Goal: Information Seeking & Learning: Learn about a topic

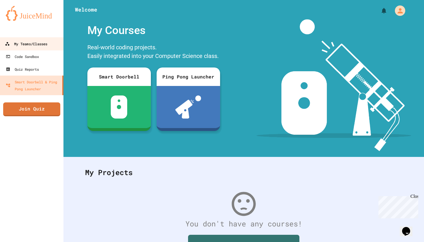
click at [37, 48] on link "My Teams/Classes" at bounding box center [31, 43] width 65 height 13
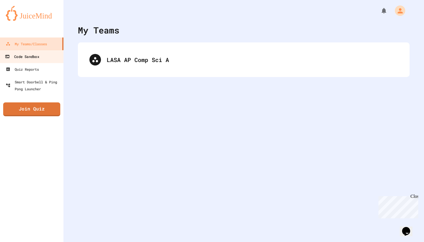
click at [37, 58] on div "Code Sandbox" at bounding box center [22, 56] width 34 height 7
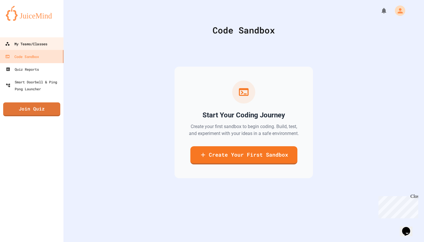
click at [37, 50] on link "My Teams/Classes" at bounding box center [31, 43] width 65 height 13
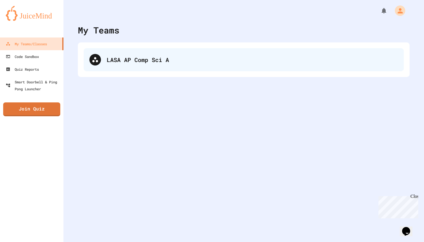
click at [118, 56] on div "LASA AP Comp Sci A" at bounding box center [252, 59] width 291 height 9
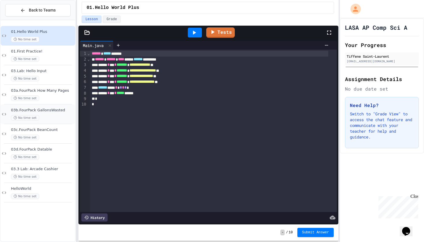
click at [54, 109] on span "03b.FourPack GallonsWasted" at bounding box center [42, 110] width 63 height 5
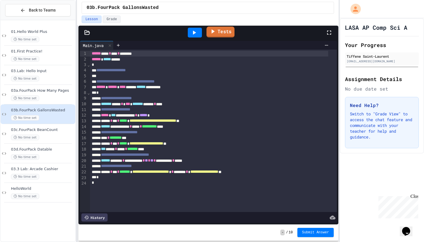
click at [226, 35] on link "Tests" at bounding box center [220, 32] width 28 height 11
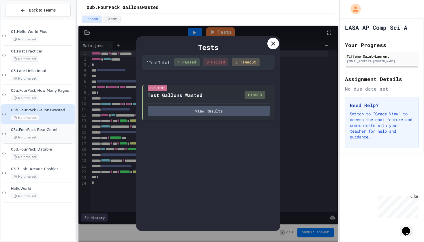
click at [45, 132] on div "03c.FourPack BeanCount No time set" at bounding box center [42, 133] width 63 height 13
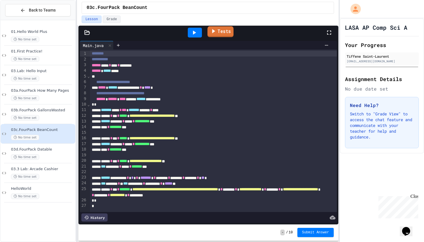
click at [228, 33] on link "Tests" at bounding box center [221, 31] width 26 height 11
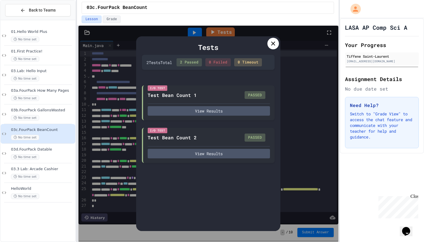
click at [273, 44] on icon at bounding box center [273, 43] width 7 height 7
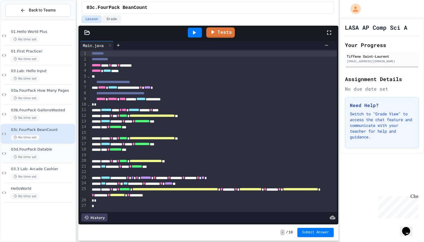
click at [39, 153] on div "03d.FourPack Datable No time set" at bounding box center [42, 153] width 63 height 13
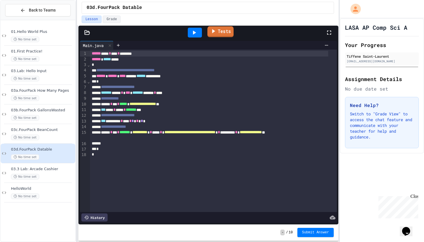
click at [216, 33] on icon at bounding box center [213, 30] width 6 height 7
